Goal: Information Seeking & Learning: Check status

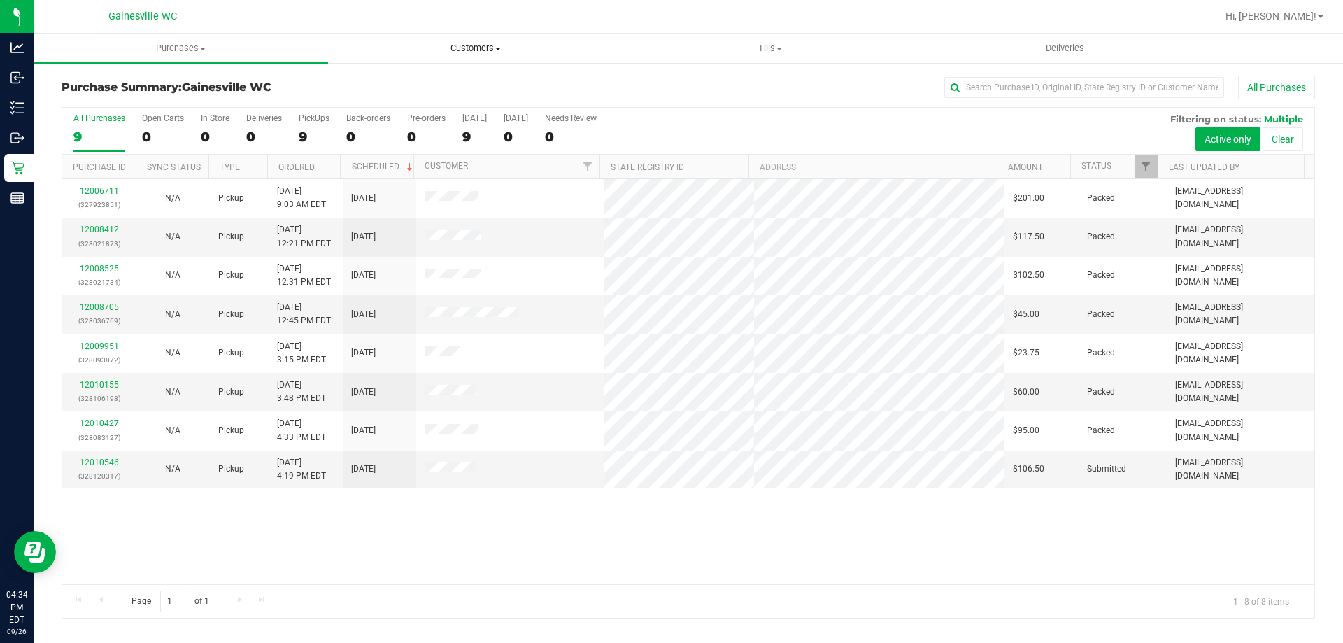
click at [476, 45] on span "Customers" at bounding box center [475, 48] width 293 height 13
click at [458, 80] on li "All customers" at bounding box center [475, 84] width 295 height 17
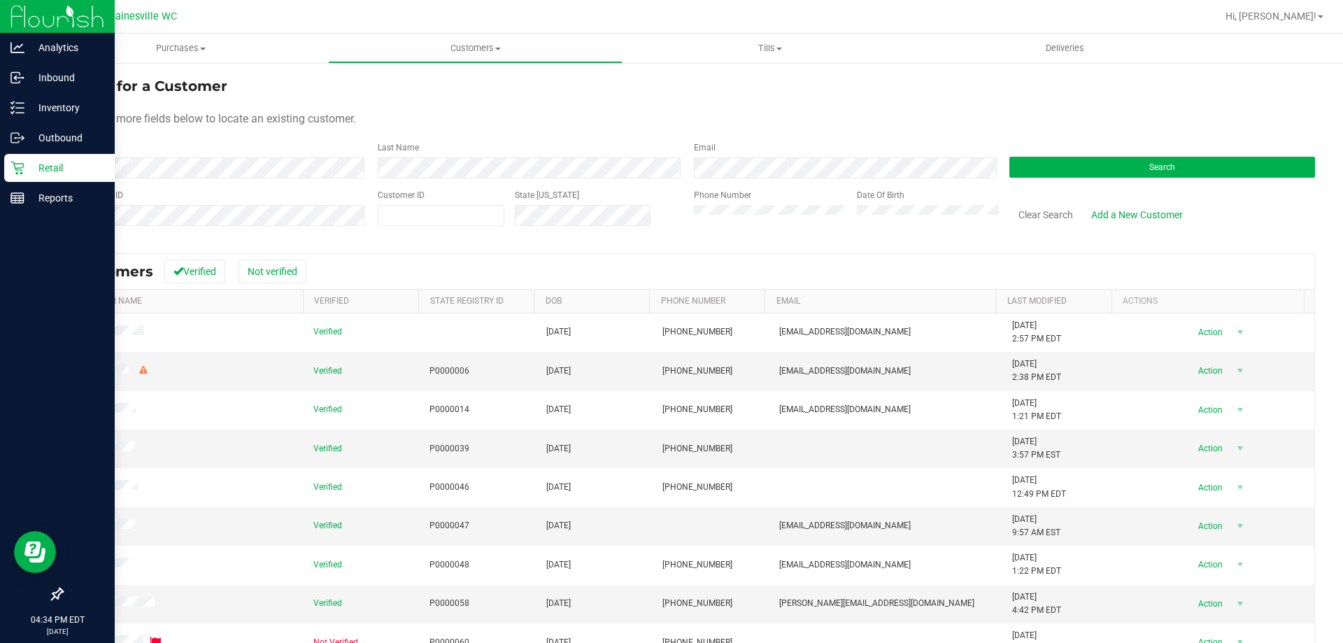
click at [15, 168] on icon at bounding box center [17, 168] width 14 height 14
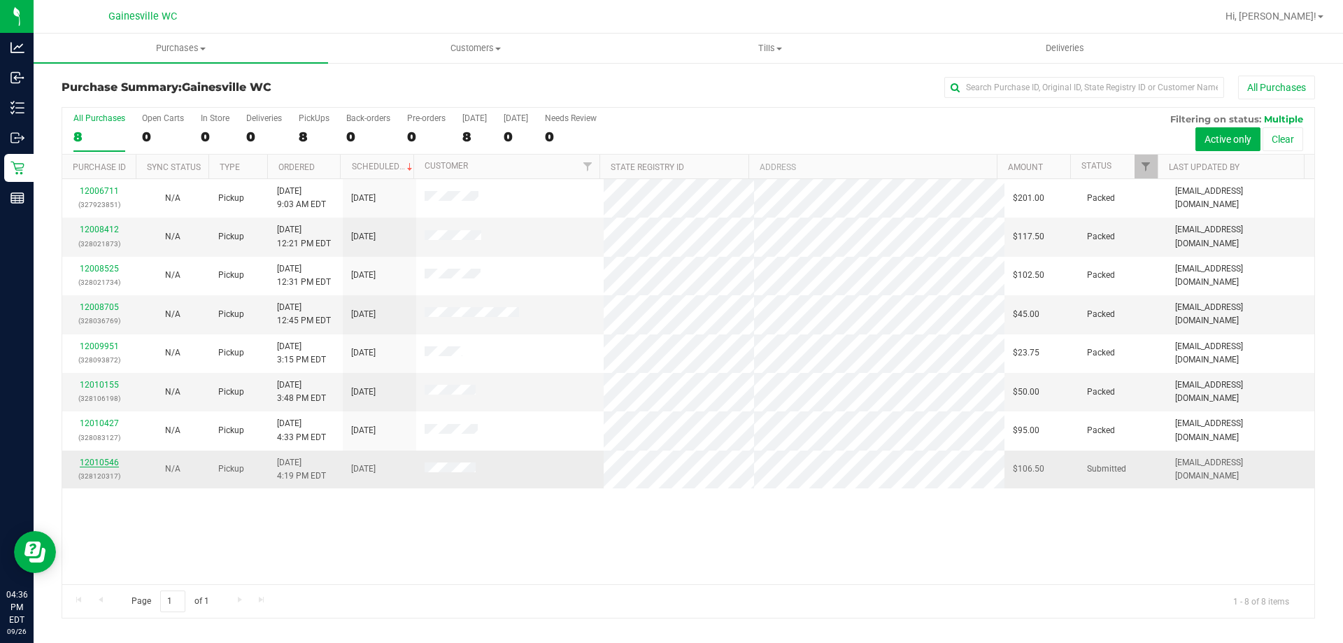
click at [94, 462] on link "12010546" at bounding box center [99, 463] width 39 height 10
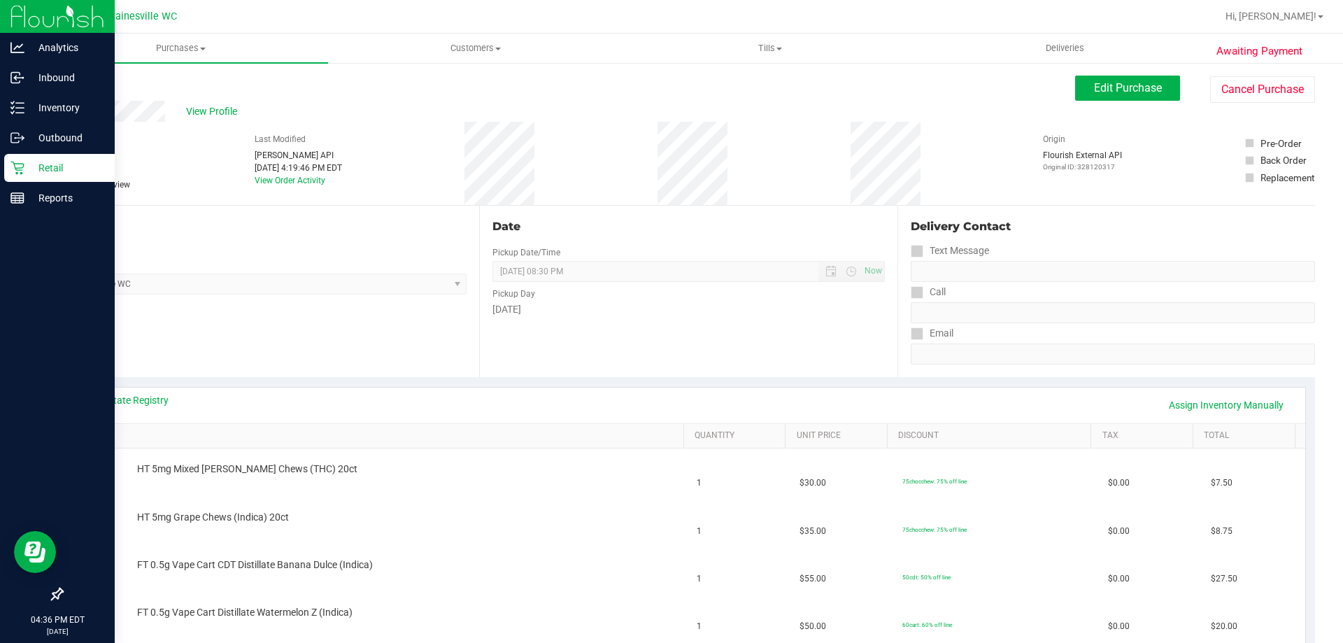
click at [52, 170] on p "Retail" at bounding box center [66, 168] width 84 height 17
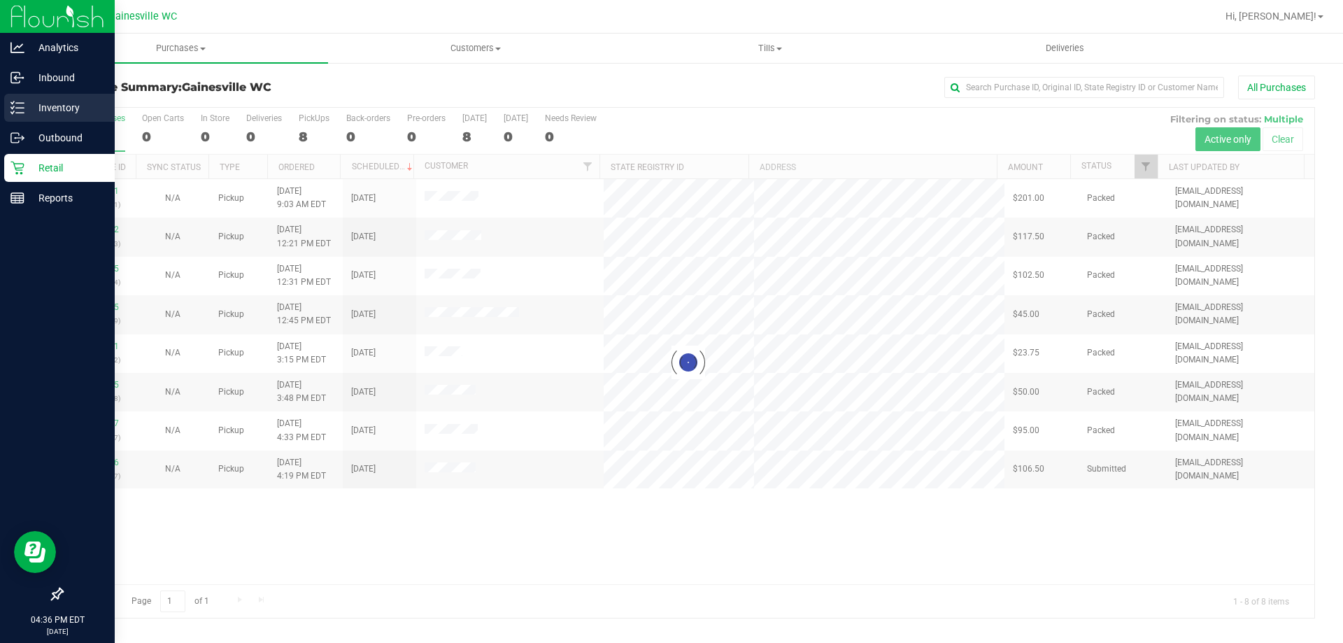
click at [45, 103] on p "Inventory" at bounding box center [66, 107] width 84 height 17
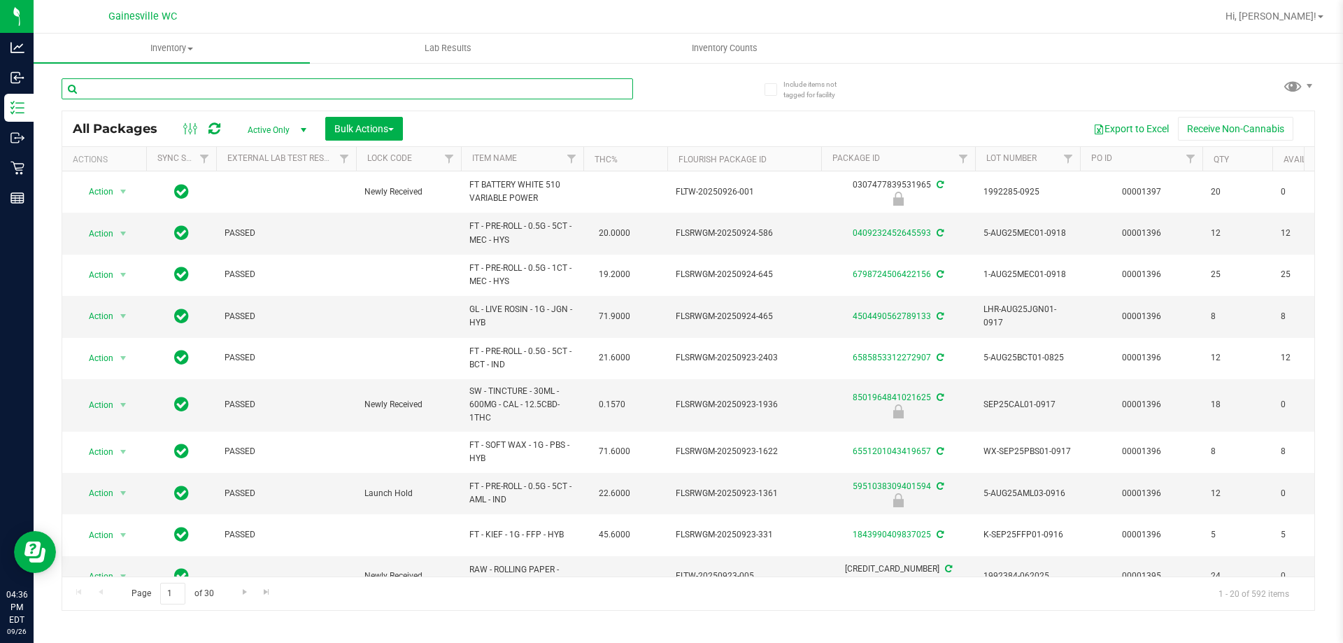
click at [227, 92] on input "text" at bounding box center [348, 88] width 572 height 21
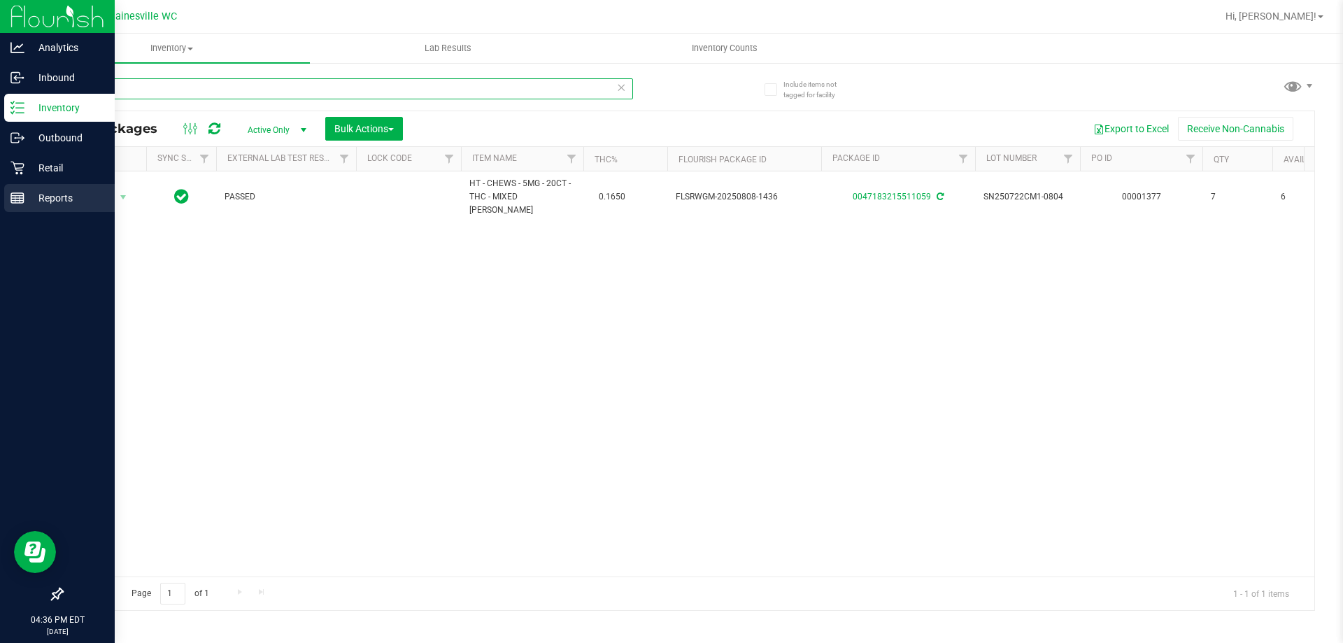
type input "mixed"
click at [50, 197] on p "Reports" at bounding box center [66, 198] width 84 height 17
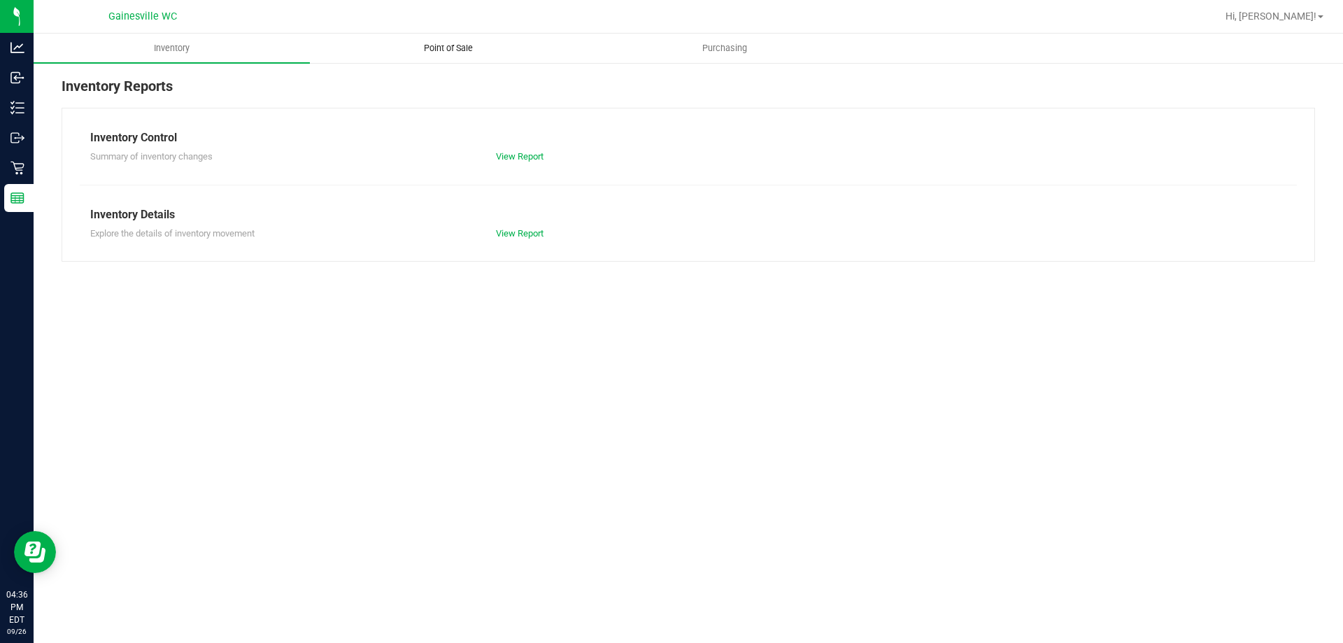
click at [448, 45] on span "Point of Sale" at bounding box center [448, 48] width 87 height 13
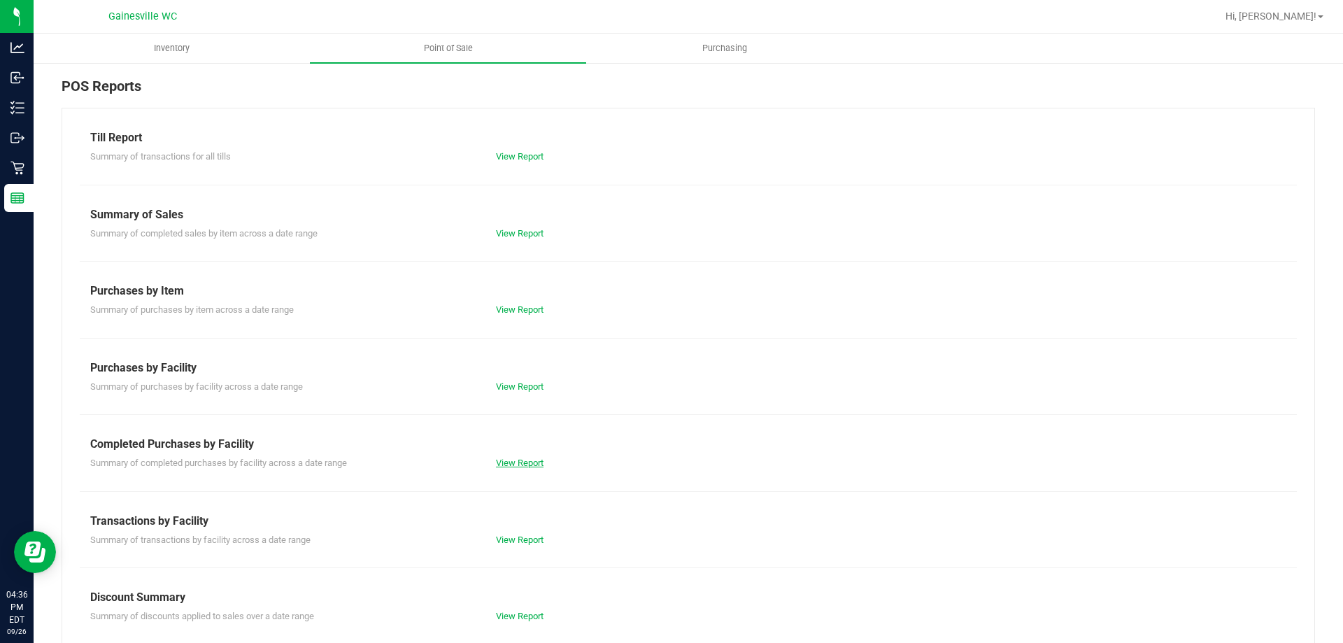
click at [509, 463] on link "View Report" at bounding box center [520, 463] width 48 height 10
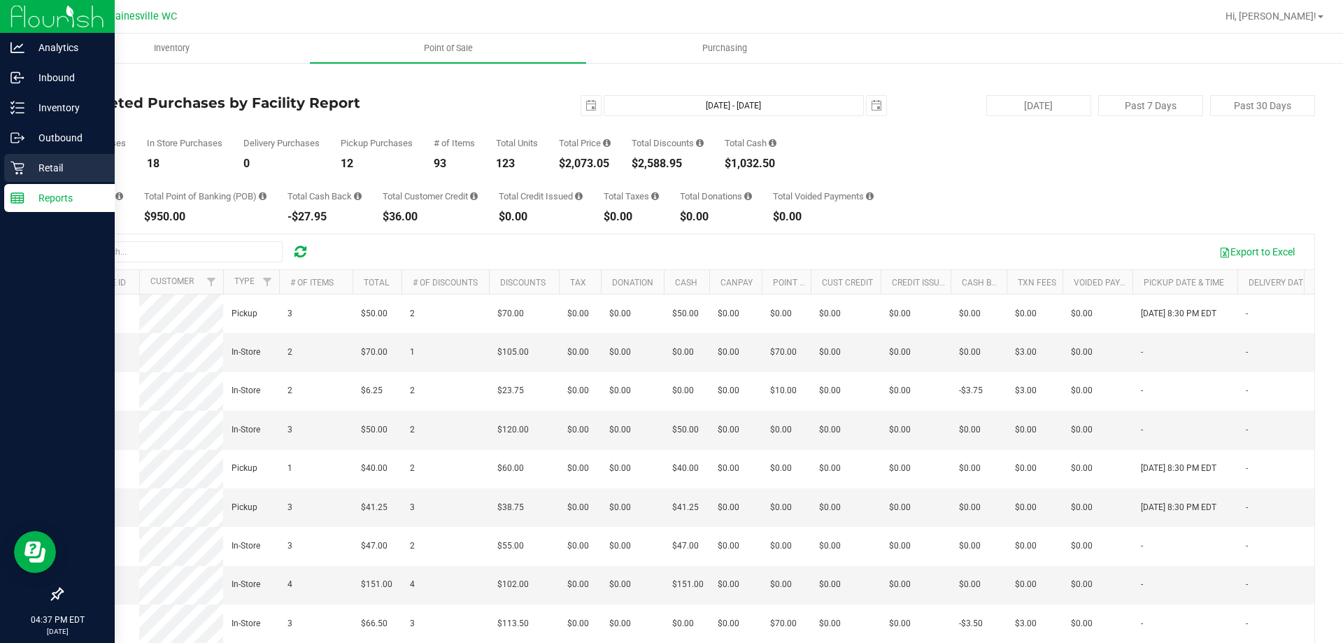
click at [64, 161] on p "Retail" at bounding box center [66, 168] width 84 height 17
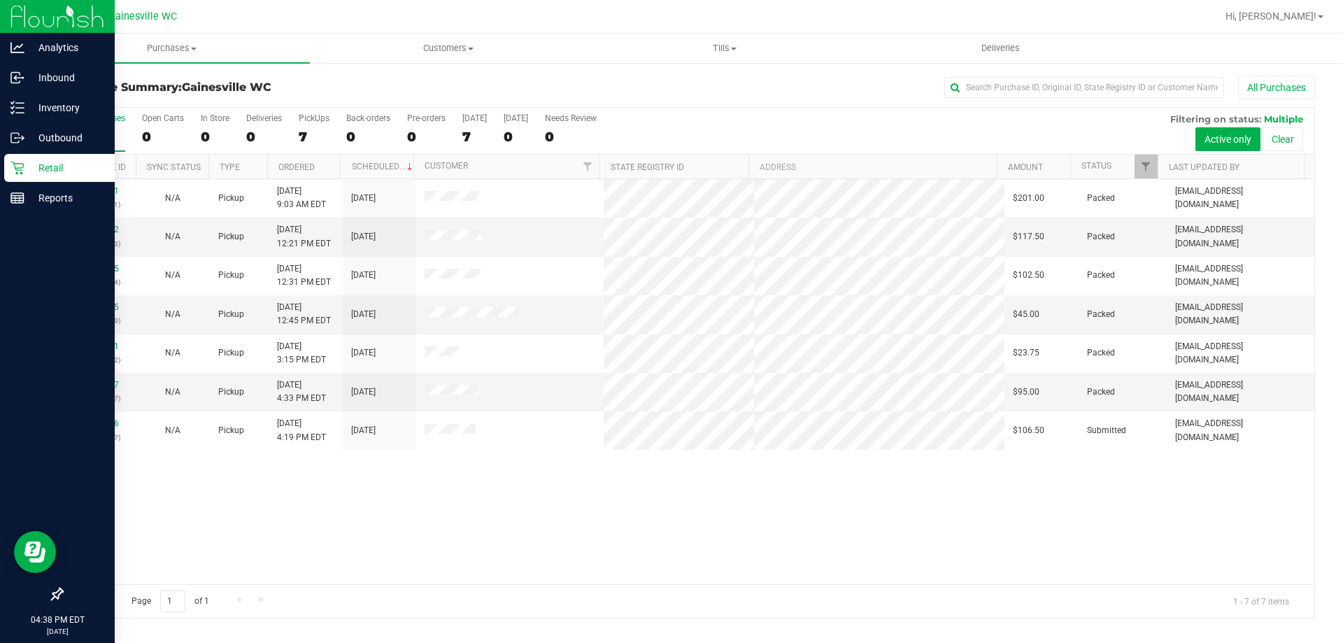
click at [41, 169] on p "Retail" at bounding box center [66, 168] width 84 height 17
click at [45, 109] on p "Inventory" at bounding box center [66, 107] width 84 height 17
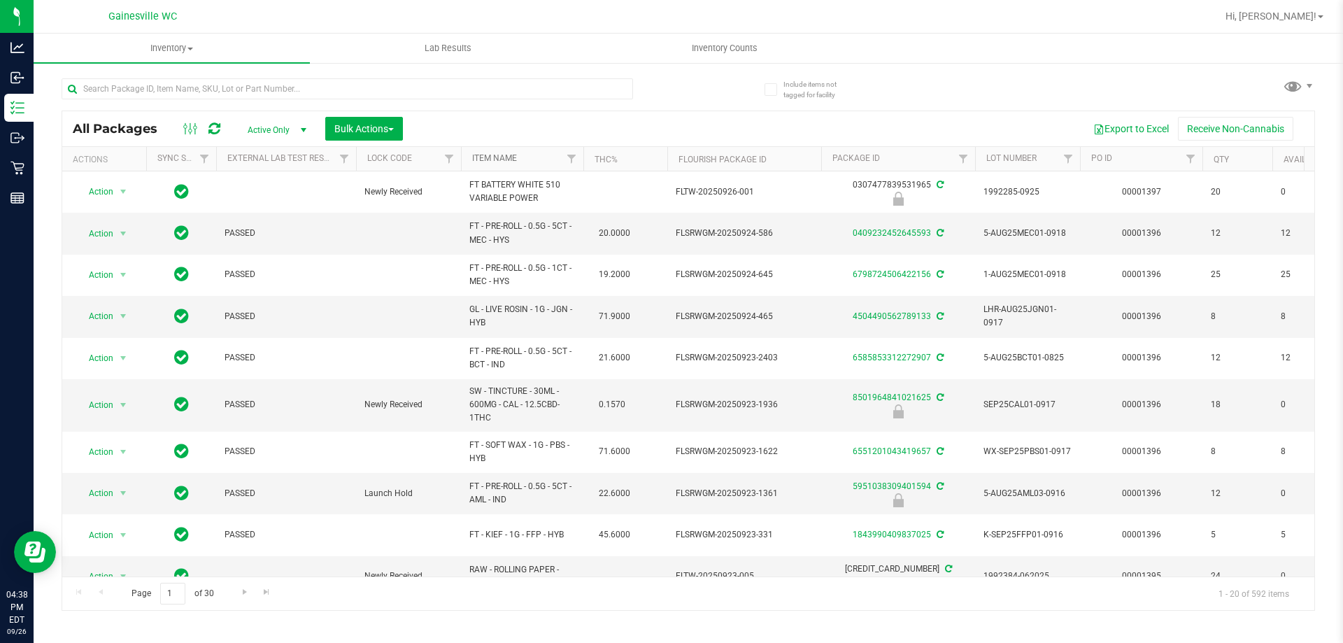
click at [480, 157] on link "Item Name" at bounding box center [494, 158] width 45 height 10
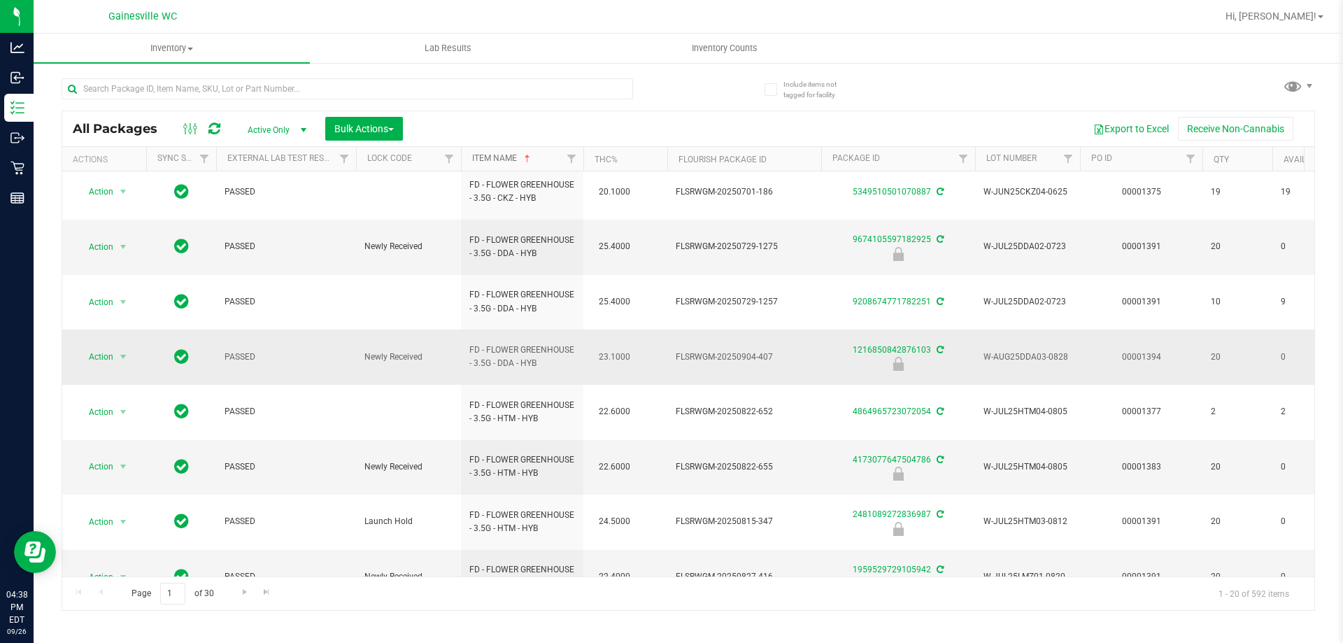
scroll to position [463, 0]
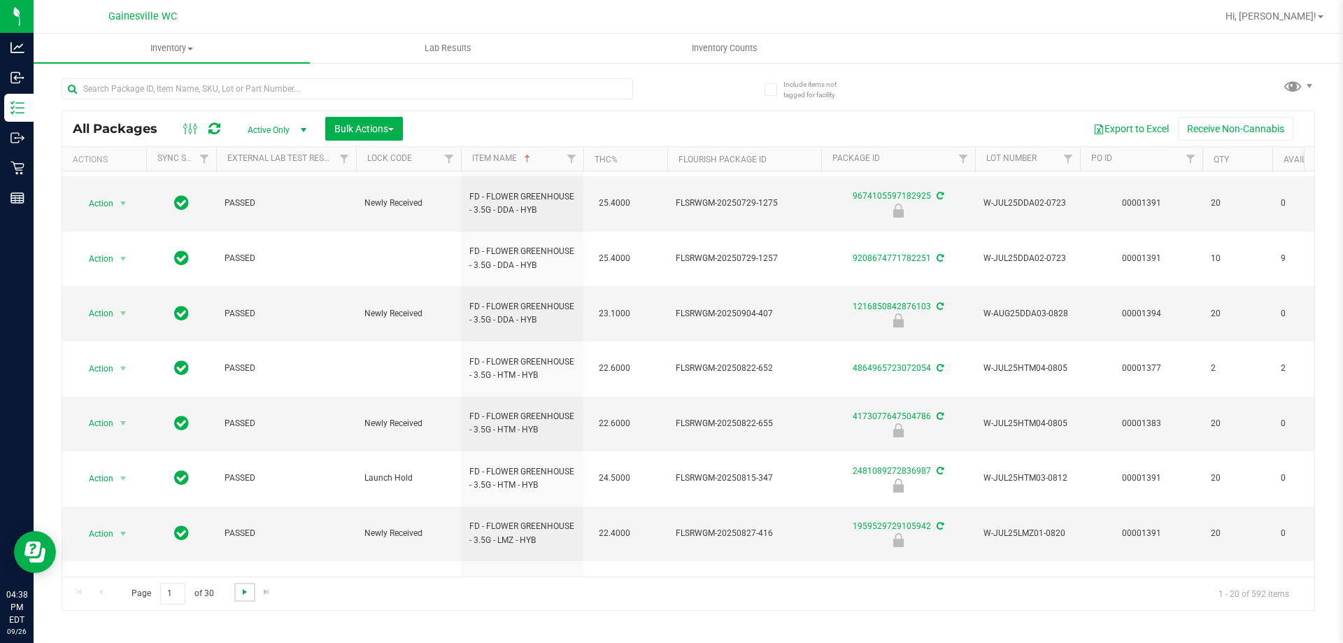
click at [248, 593] on span "Go to the next page" at bounding box center [244, 591] width 11 height 11
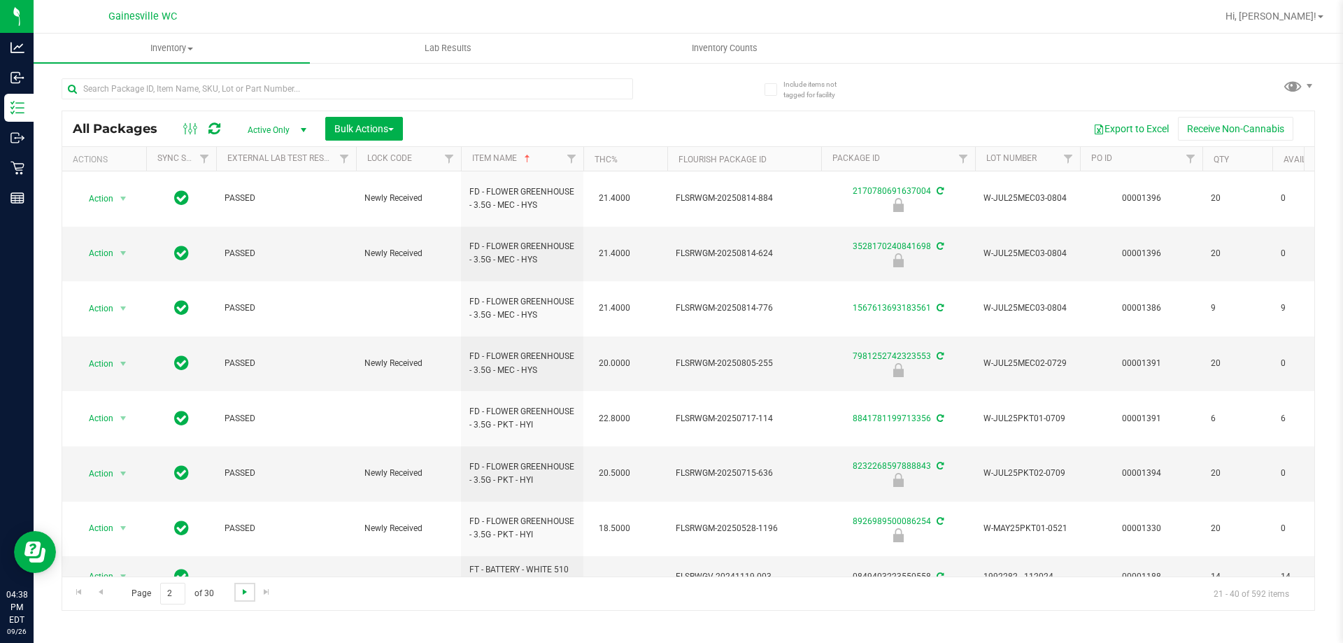
click at [248, 593] on span "Go to the next page" at bounding box center [244, 591] width 11 height 11
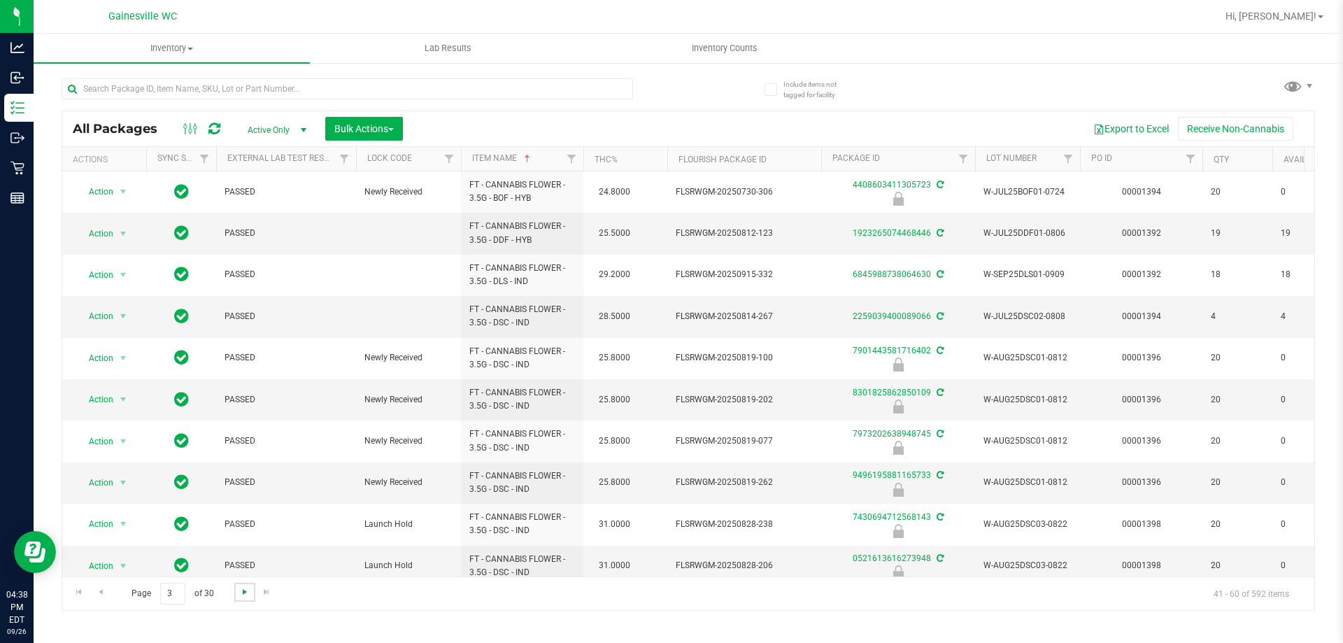
click at [248, 593] on span "Go to the next page" at bounding box center [244, 591] width 11 height 11
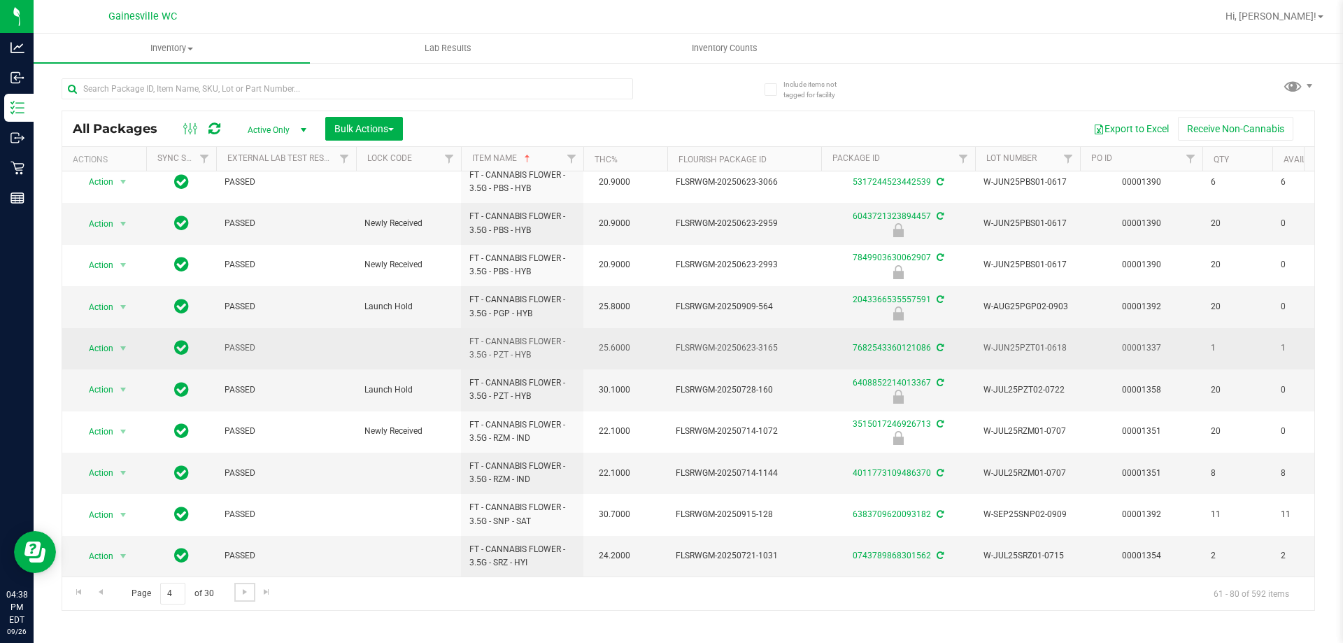
scroll to position [436, 0]
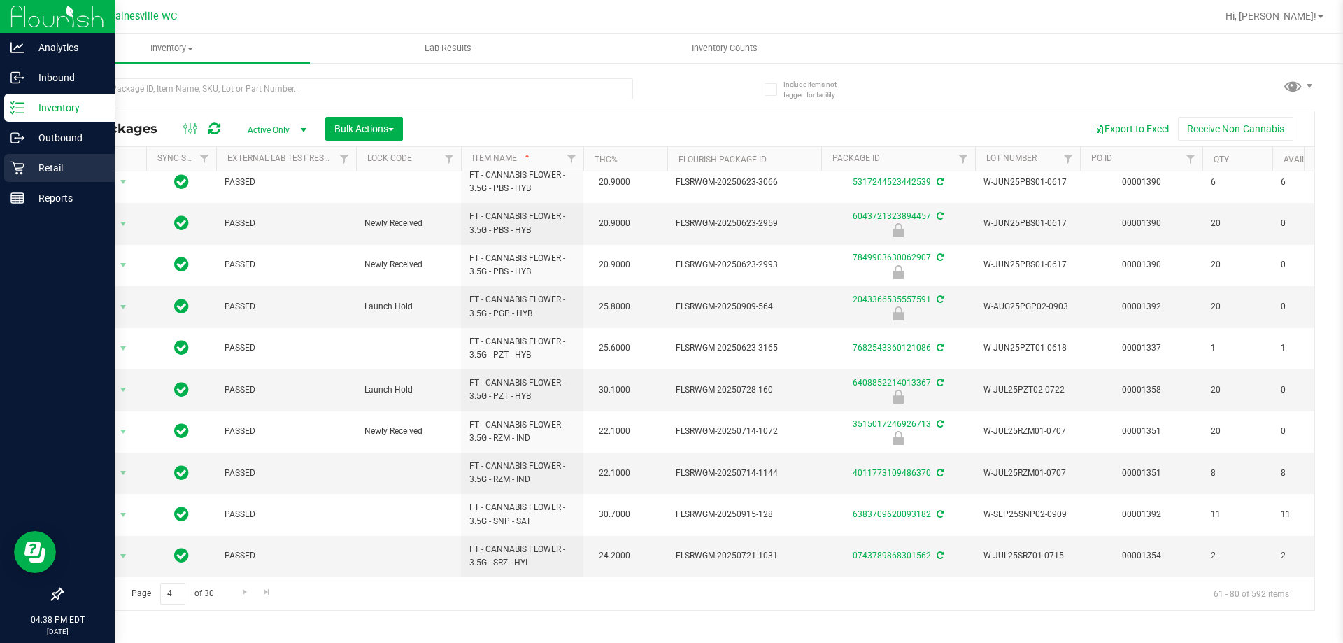
click at [37, 168] on p "Retail" at bounding box center [66, 168] width 84 height 17
